Goal: Transaction & Acquisition: Purchase product/service

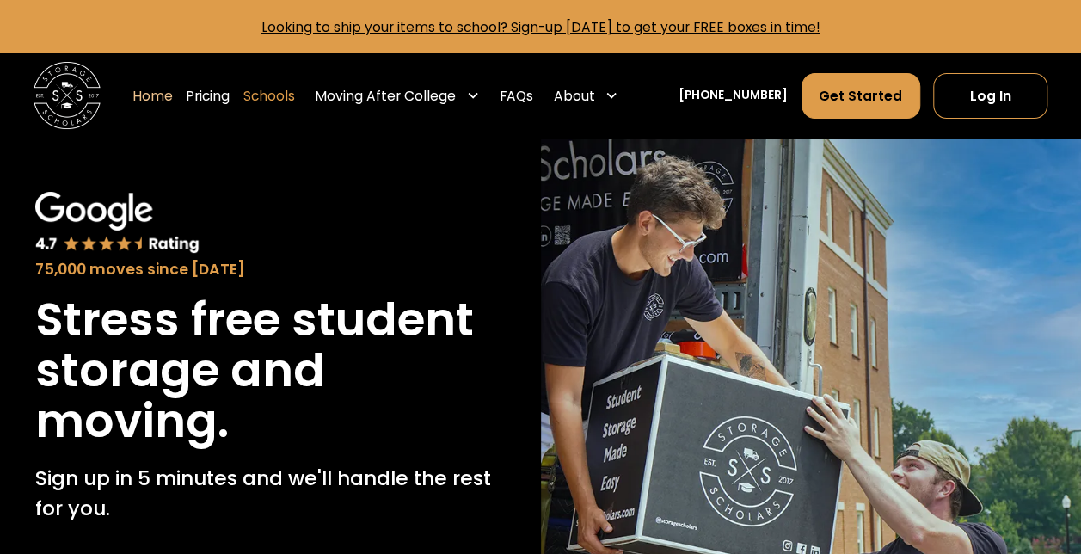
click at [287, 96] on link "Schools" at bounding box center [269, 95] width 52 height 47
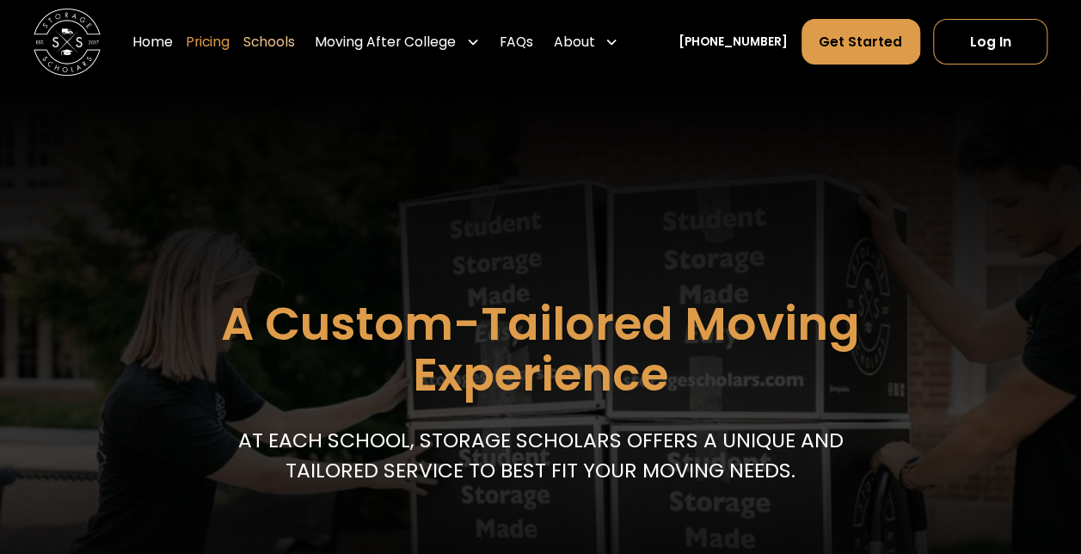
click at [230, 41] on link "Pricing" at bounding box center [208, 41] width 44 height 47
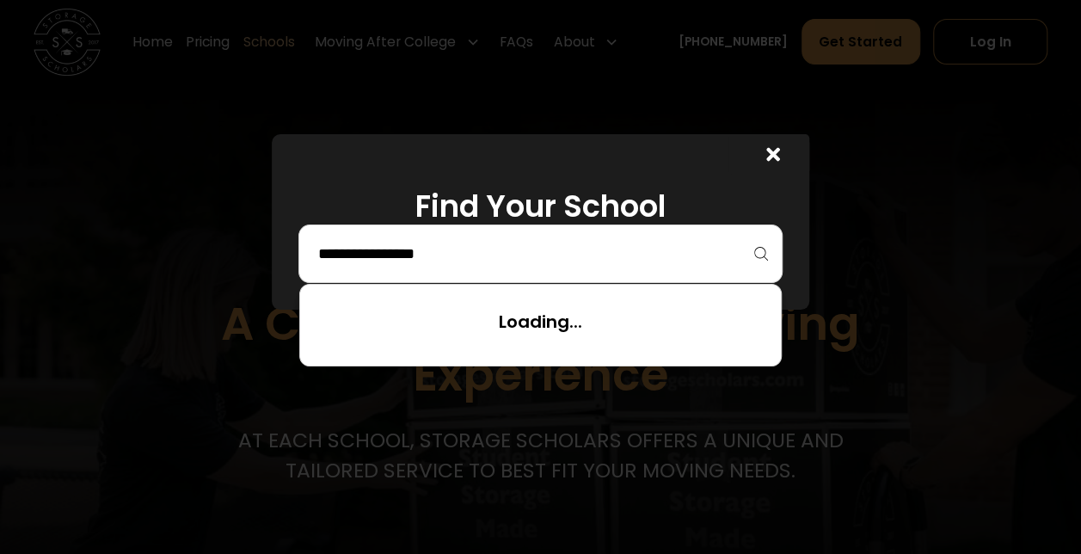
click at [585, 249] on input "search" at bounding box center [540, 253] width 447 height 29
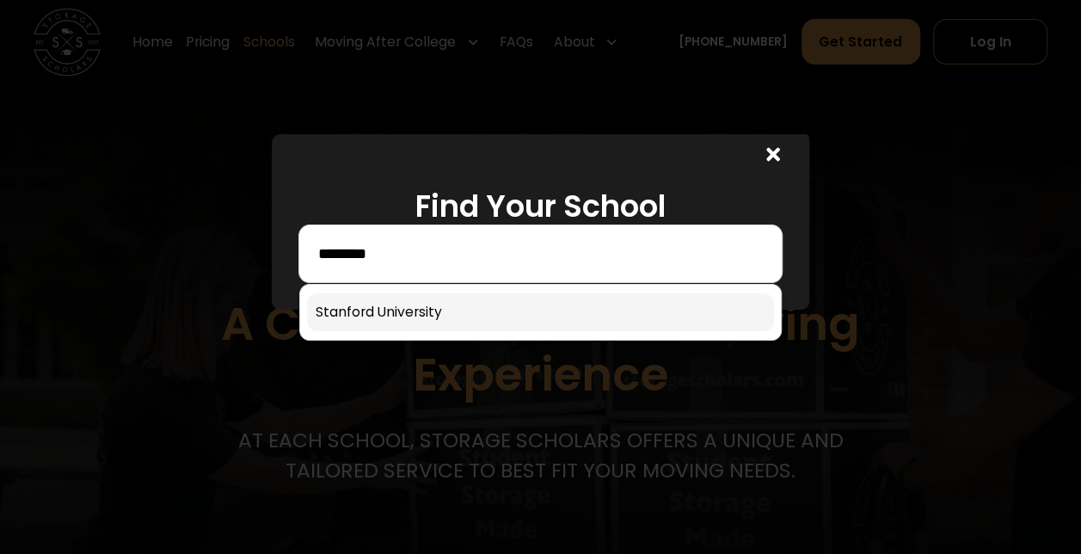
type input "********"
click at [494, 306] on link at bounding box center [540, 312] width 466 height 38
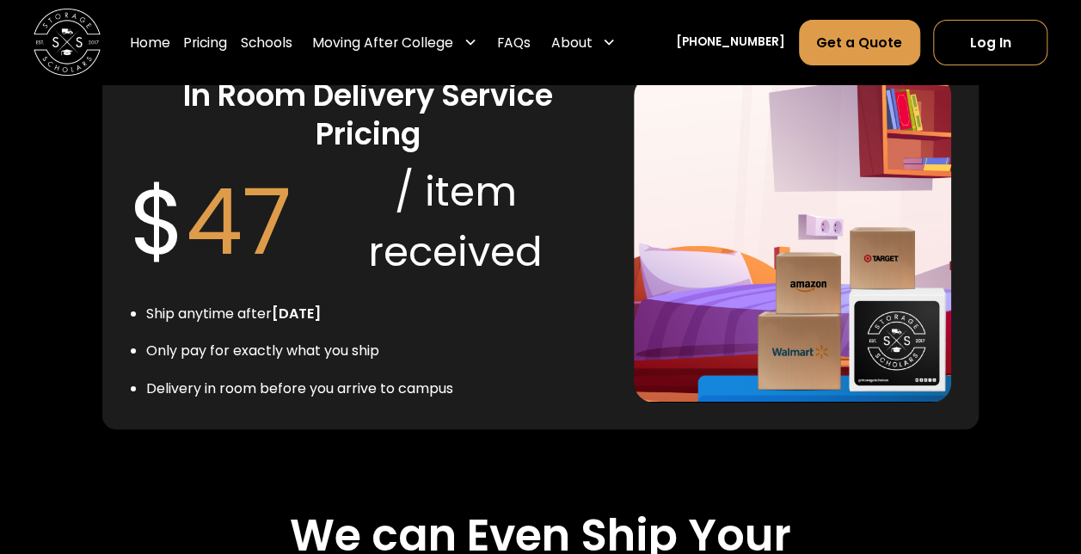
scroll to position [3239, 0]
